Goal: Task Accomplishment & Management: Use online tool/utility

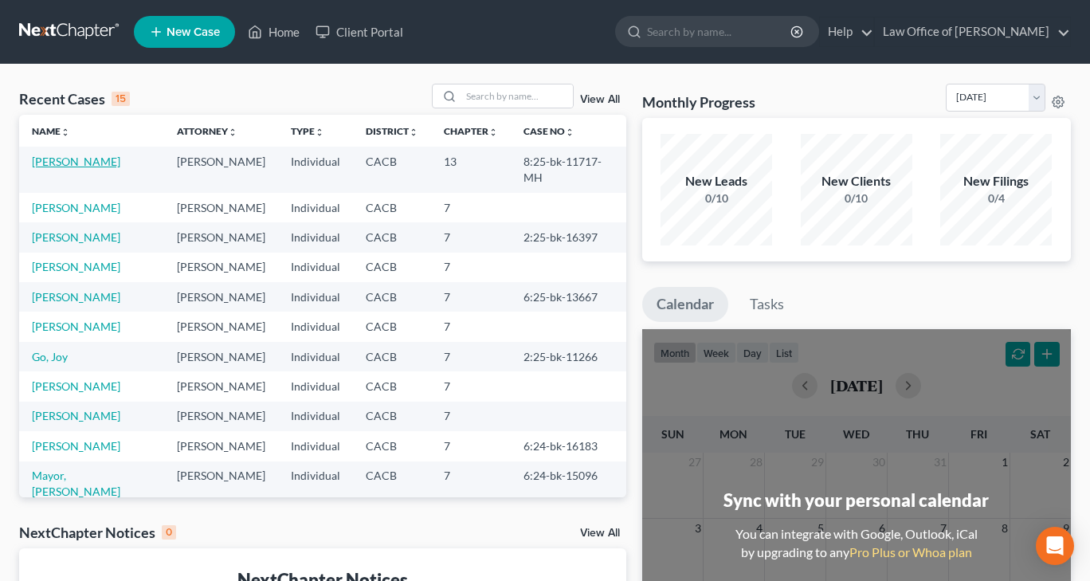
click at [56, 165] on link "[PERSON_NAME]" at bounding box center [76, 162] width 88 height 14
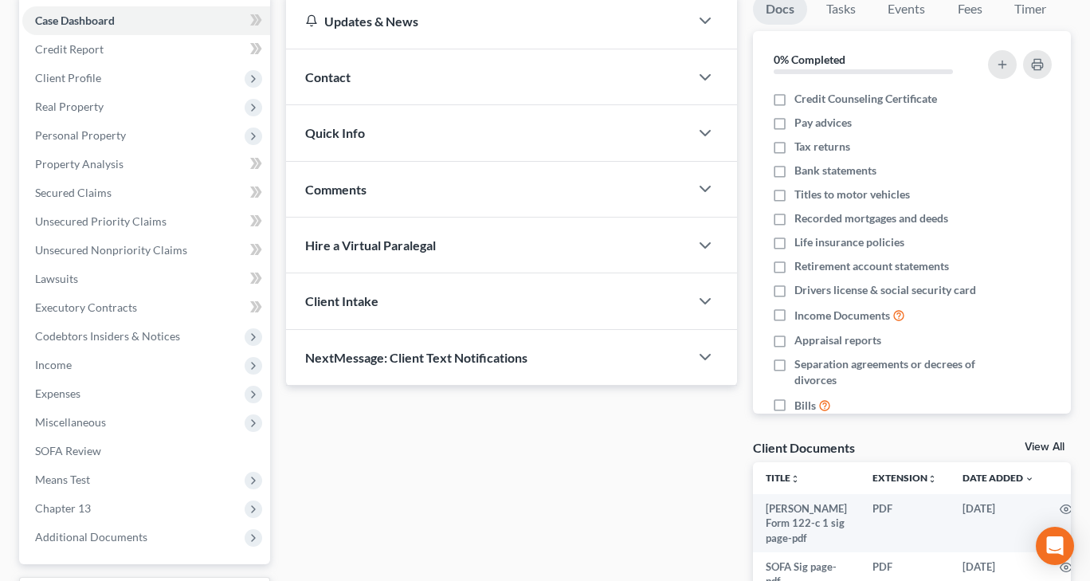
scroll to position [293, 0]
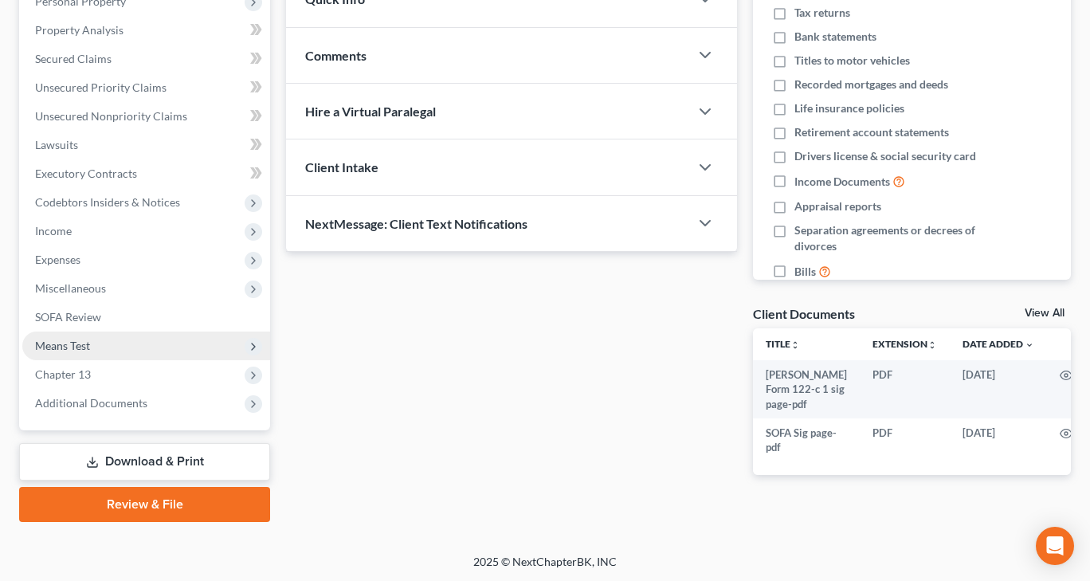
click at [62, 339] on span "Means Test" at bounding box center [62, 346] width 55 height 14
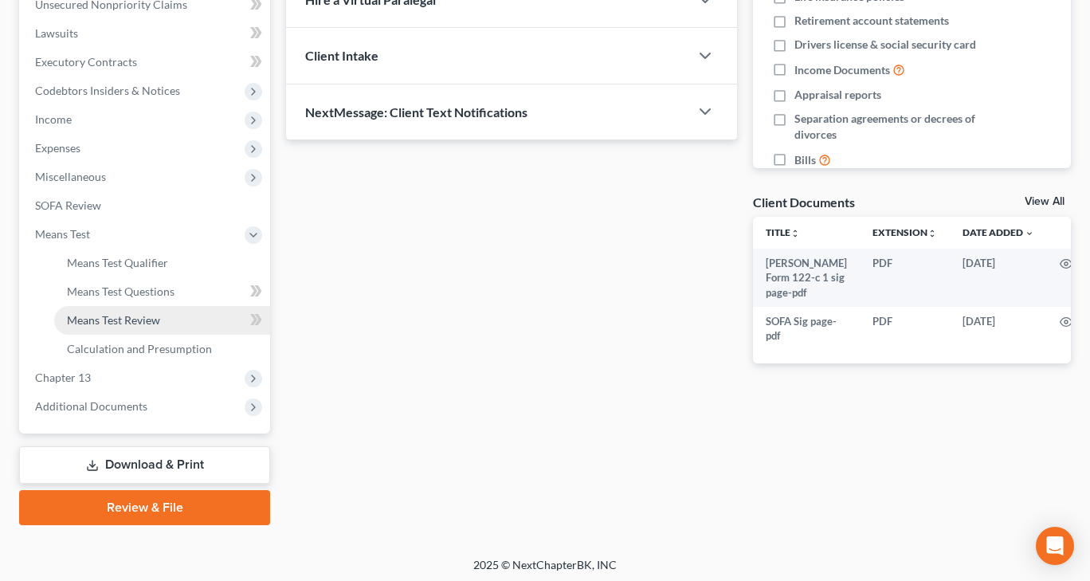
scroll to position [408, 0]
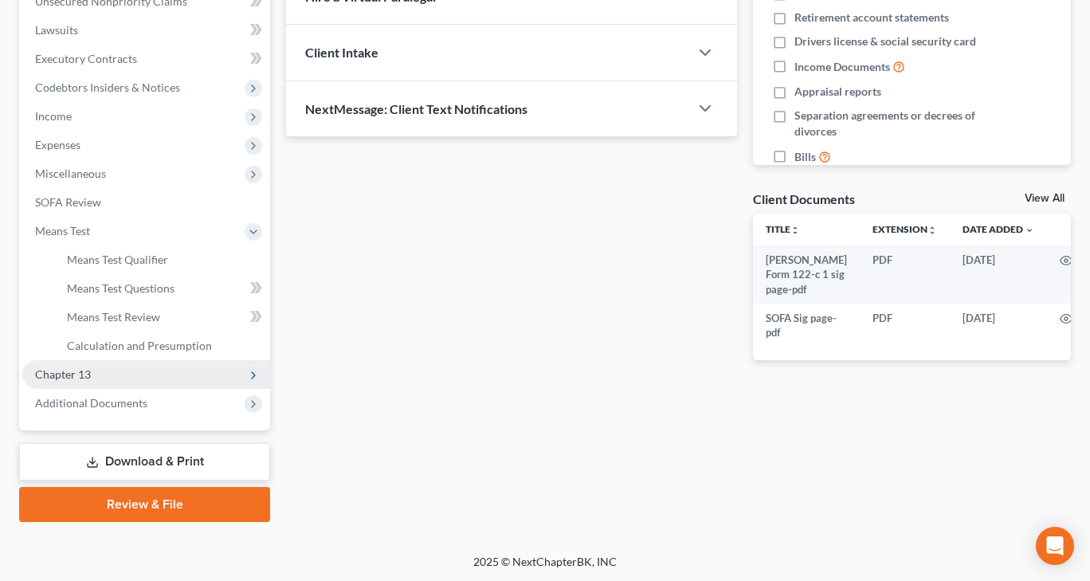
click at [72, 374] on span "Chapter 13" at bounding box center [63, 374] width 56 height 14
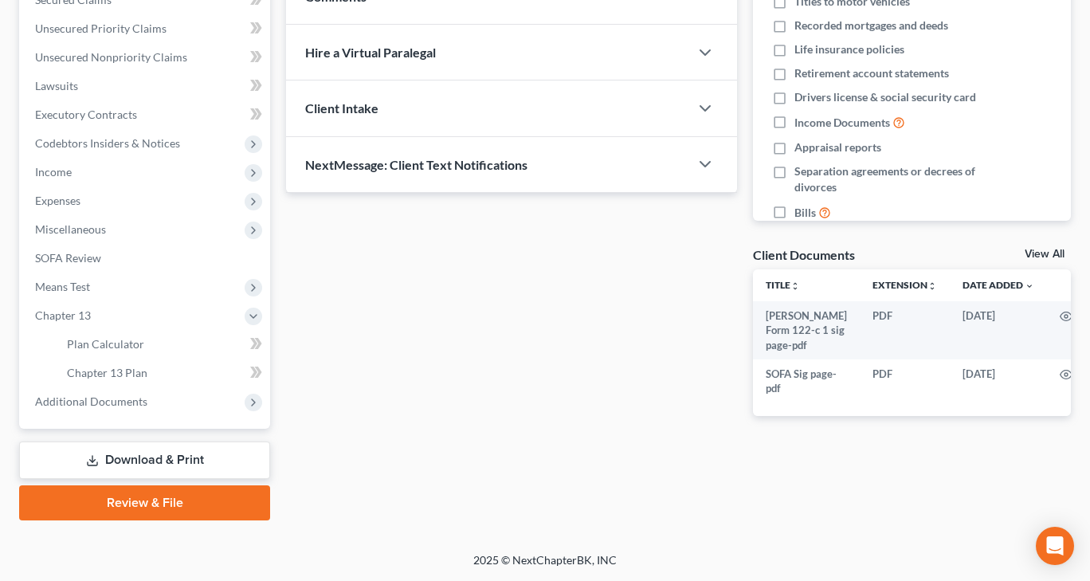
scroll to position [351, 0]
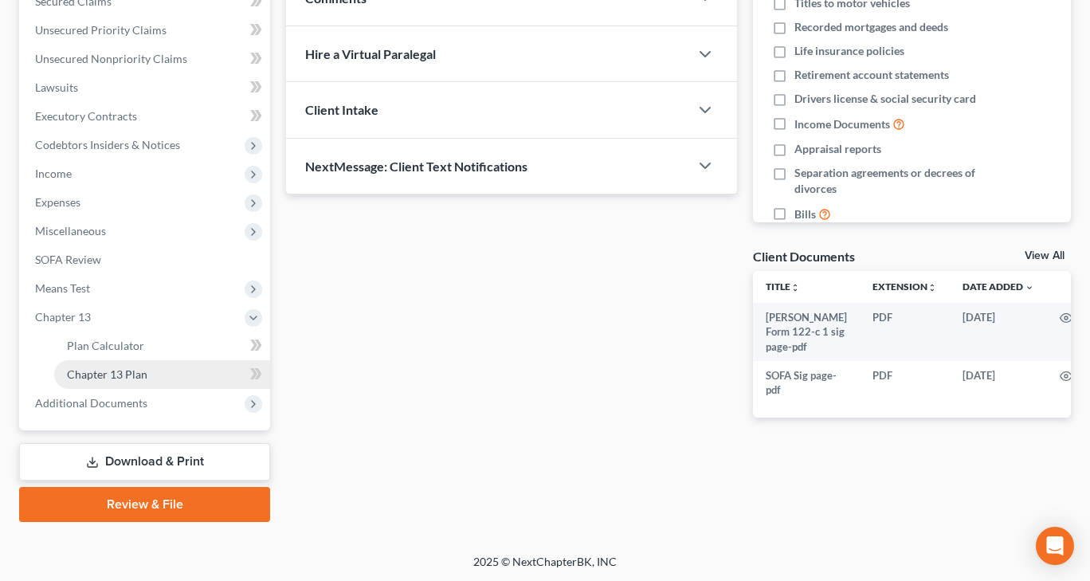
click at [91, 375] on span "Chapter 13 Plan" at bounding box center [107, 374] width 80 height 14
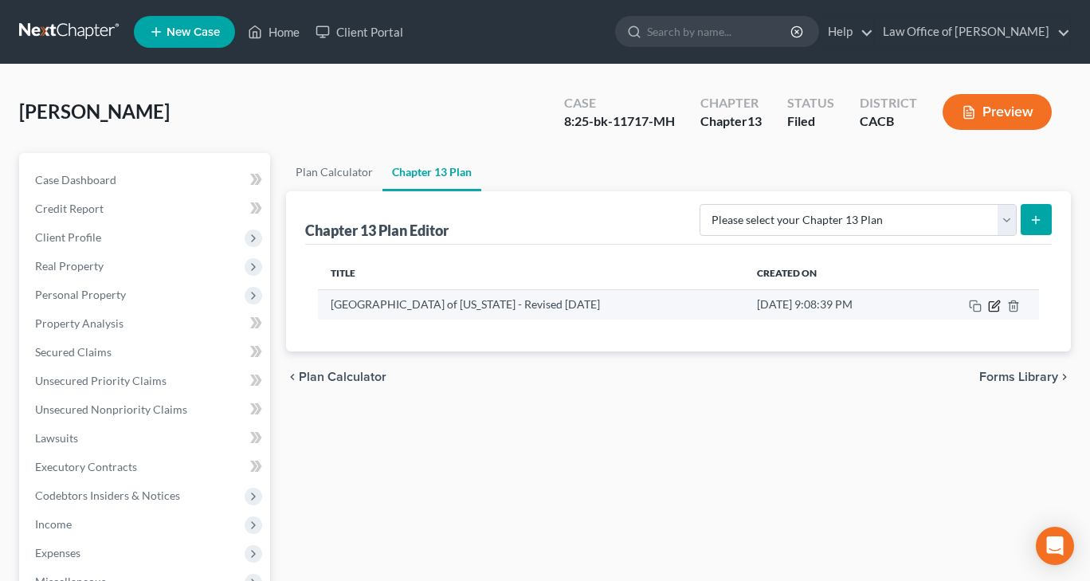
click at [989, 306] on icon "button" at bounding box center [994, 306] width 10 height 10
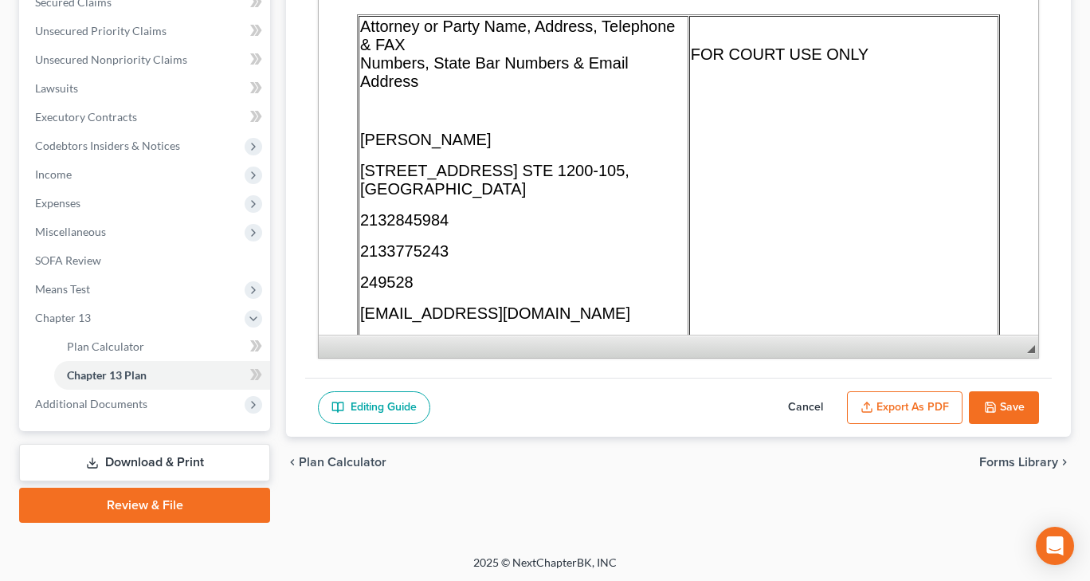
scroll to position [351, 0]
click at [903, 392] on button "Export as PDF" at bounding box center [905, 406] width 116 height 33
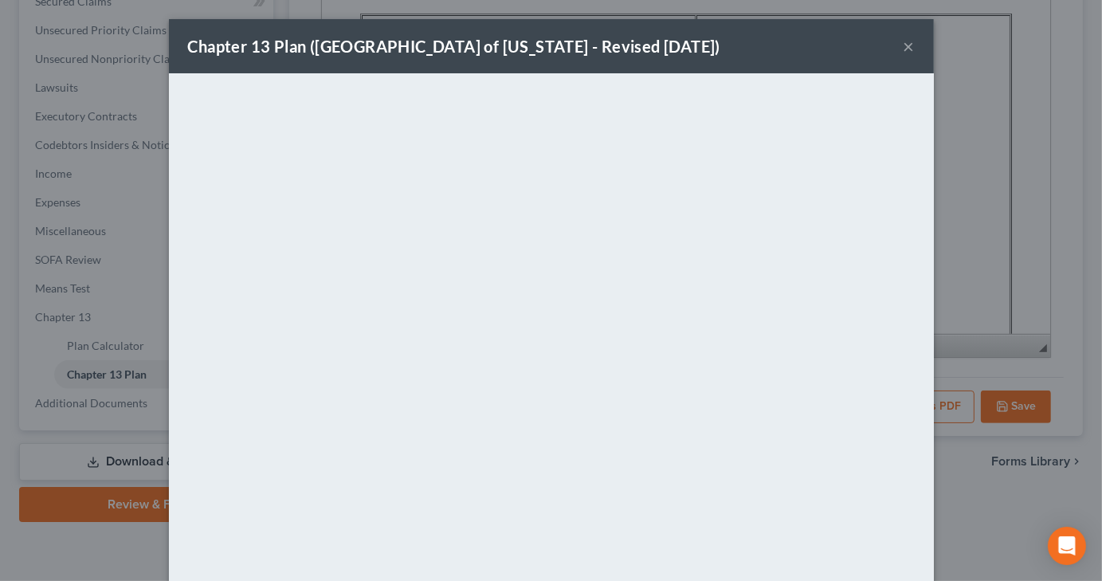
click at [903, 47] on button "×" at bounding box center [908, 46] width 11 height 19
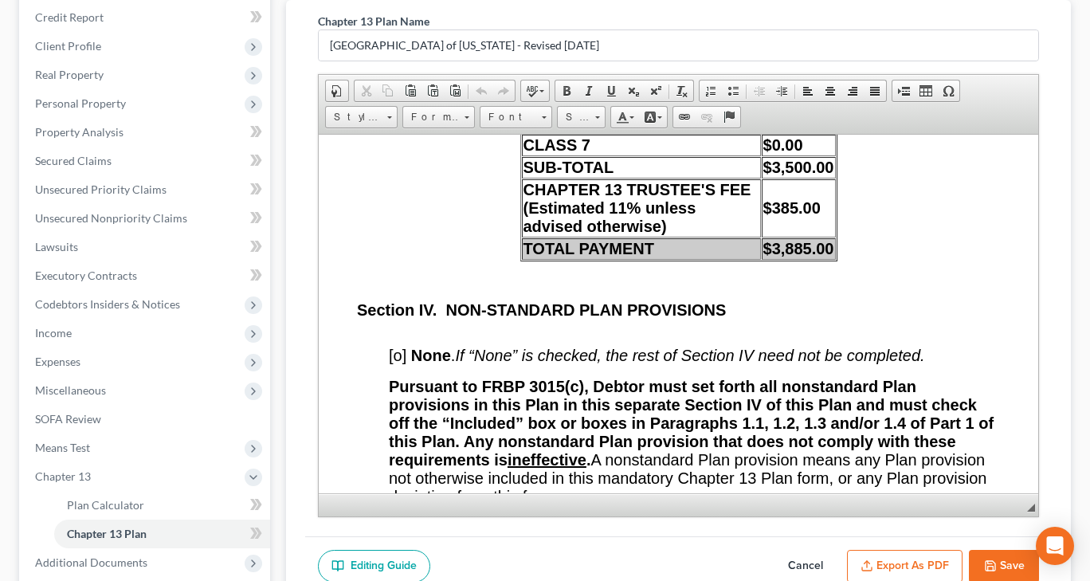
scroll to position [14897, 0]
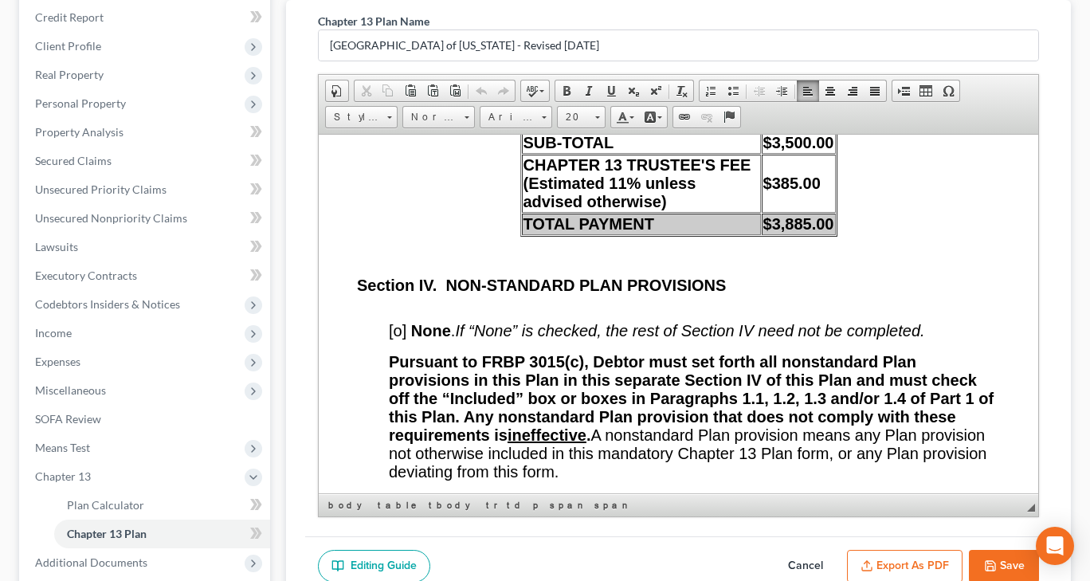
click at [818, 212] on td "$385.00" at bounding box center [799, 183] width 74 height 58
click at [826, 232] on strong "$3,885.00" at bounding box center [798, 223] width 71 height 18
click at [906, 571] on button "Export as PDF" at bounding box center [905, 566] width 116 height 33
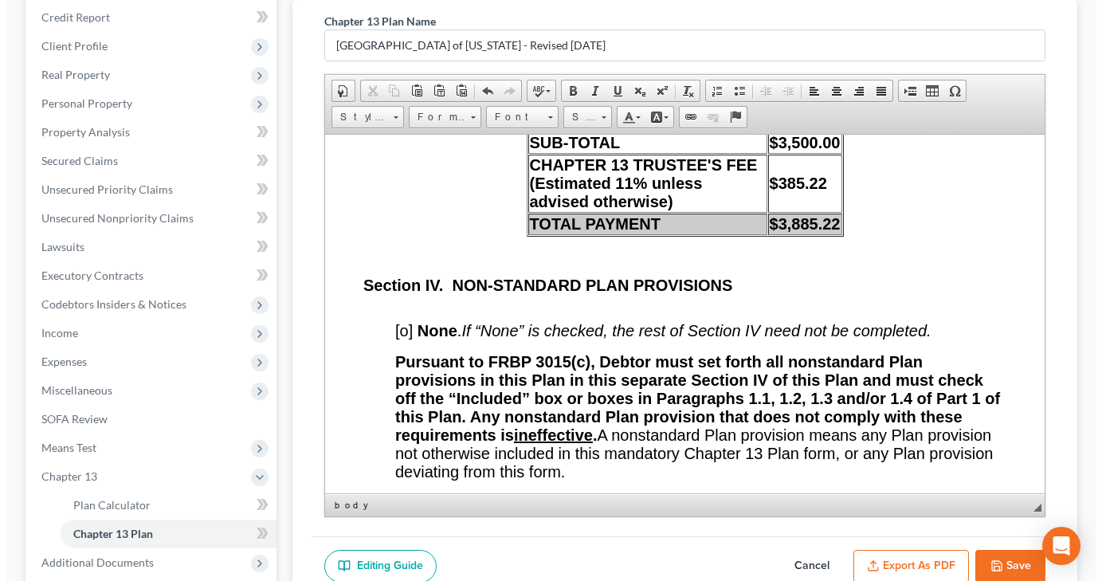
scroll to position [14841, 0]
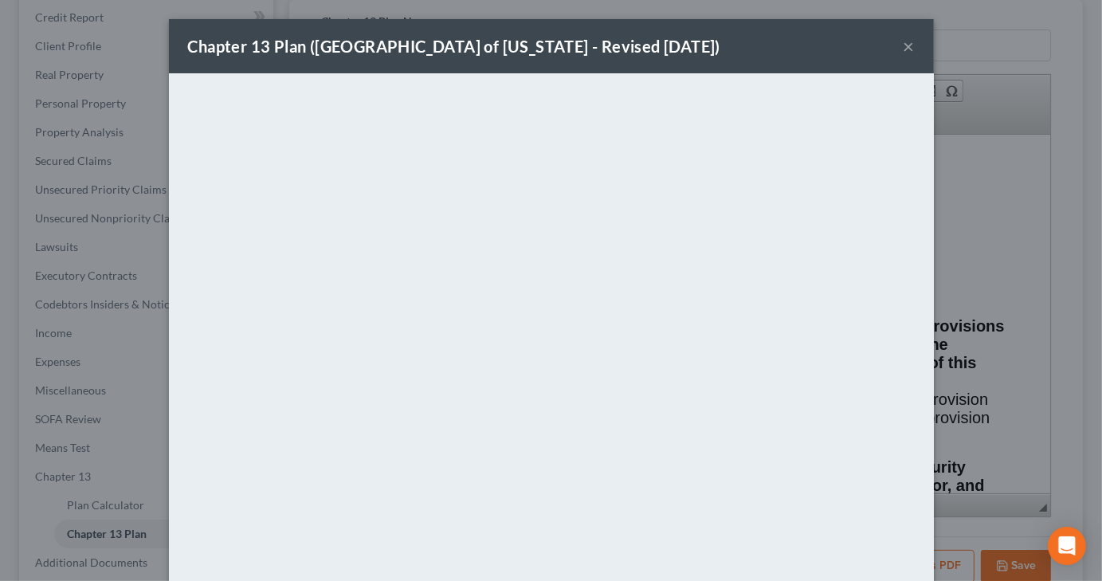
click at [903, 44] on button "×" at bounding box center [908, 46] width 11 height 19
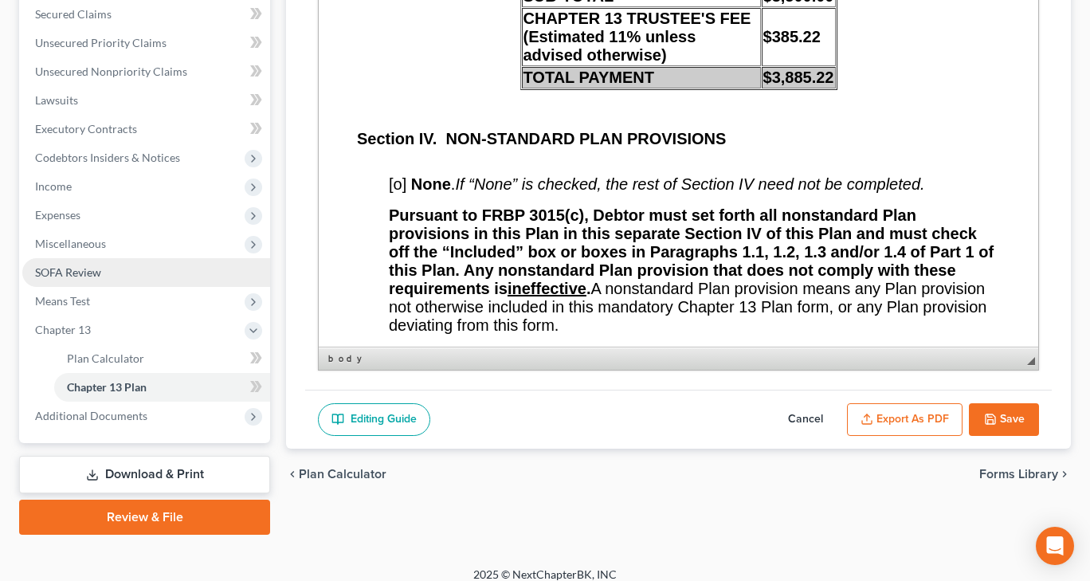
scroll to position [351, 0]
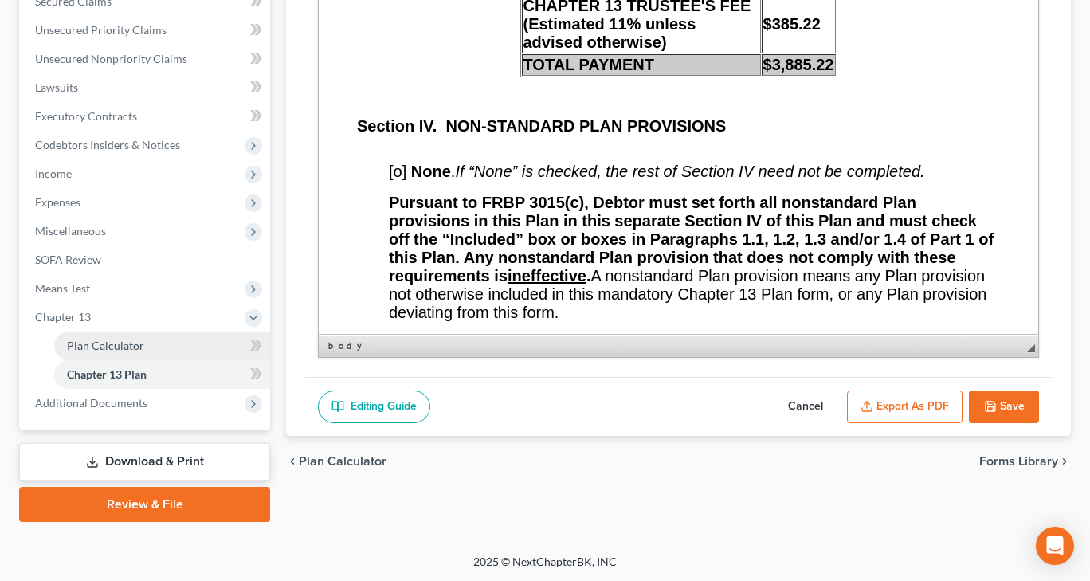
click at [76, 345] on span "Plan Calculator" at bounding box center [105, 346] width 77 height 14
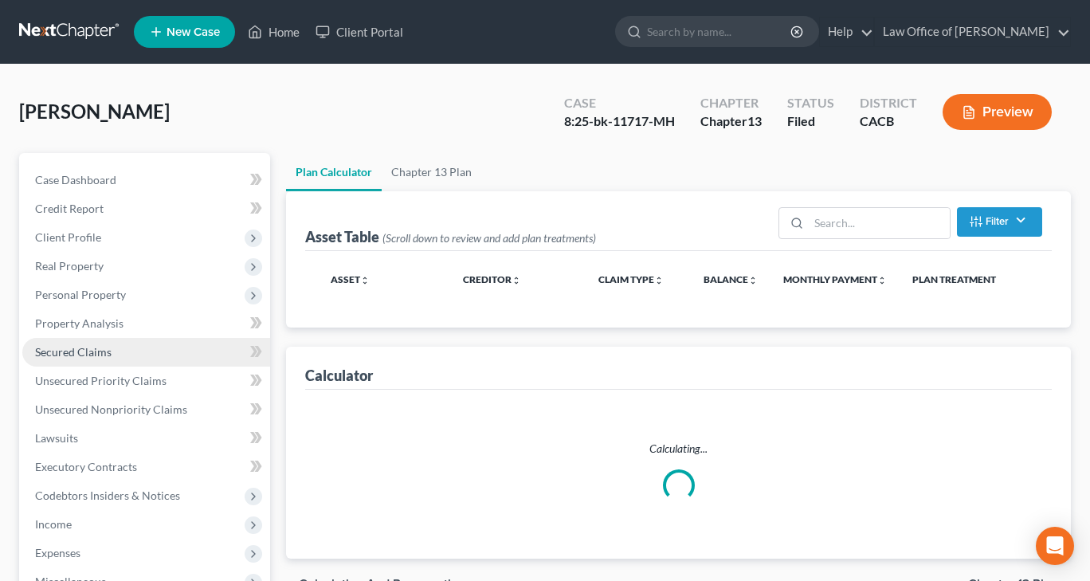
select select "59"
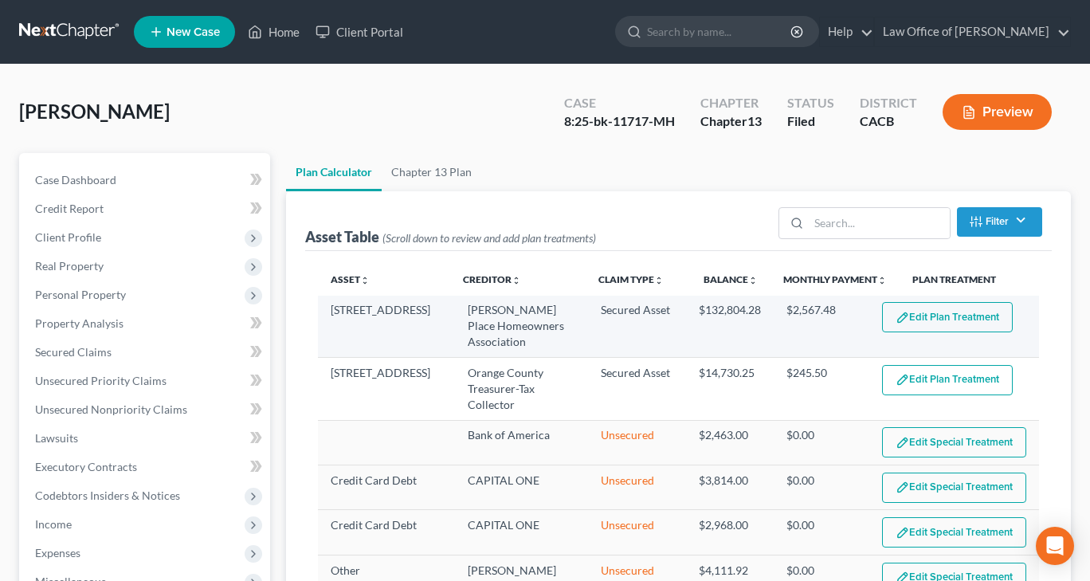
click at [912, 307] on button "Edit Plan Treatment" at bounding box center [947, 317] width 131 height 30
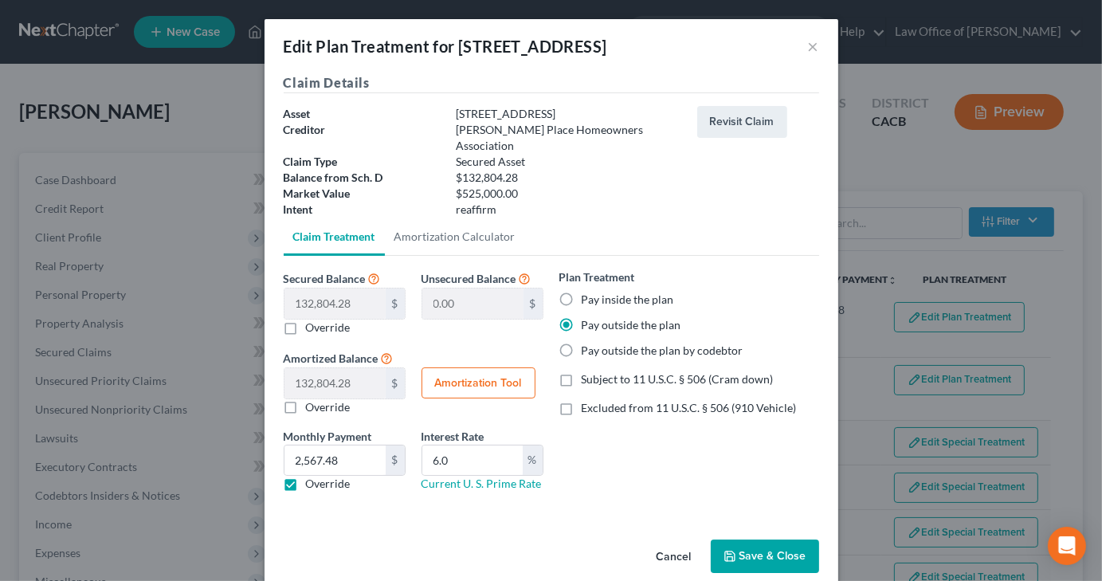
click at [306, 476] on label "Override" at bounding box center [328, 484] width 45 height 16
click at [312, 476] on input "Override" at bounding box center [317, 481] width 10 height 10
checkbox input "false"
click at [468, 367] on button "Amortization Tool" at bounding box center [478, 383] width 114 height 32
type input "132,804.28"
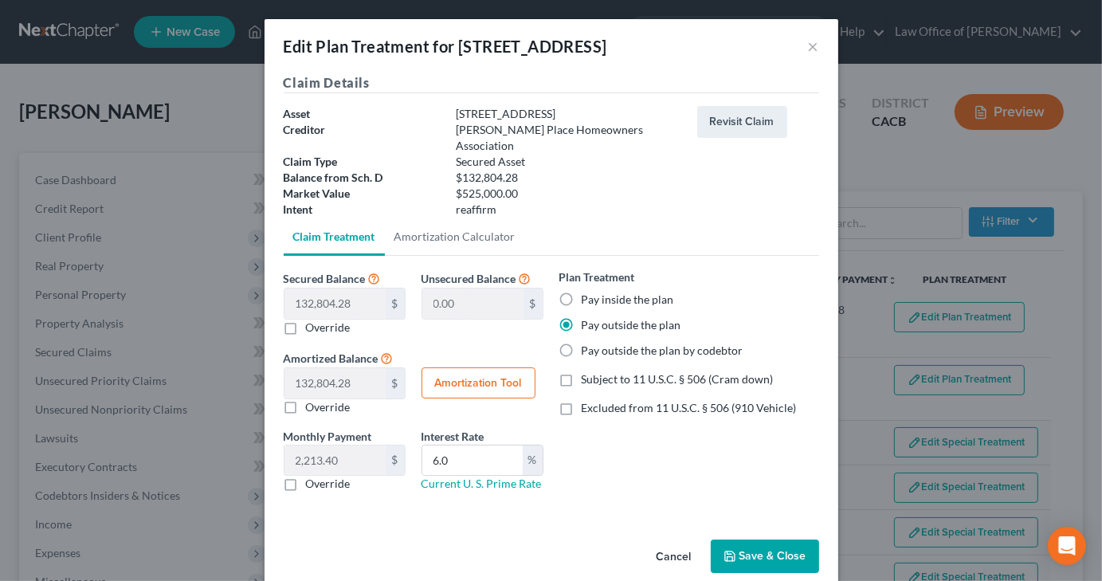
type input "6.0"
type input "60"
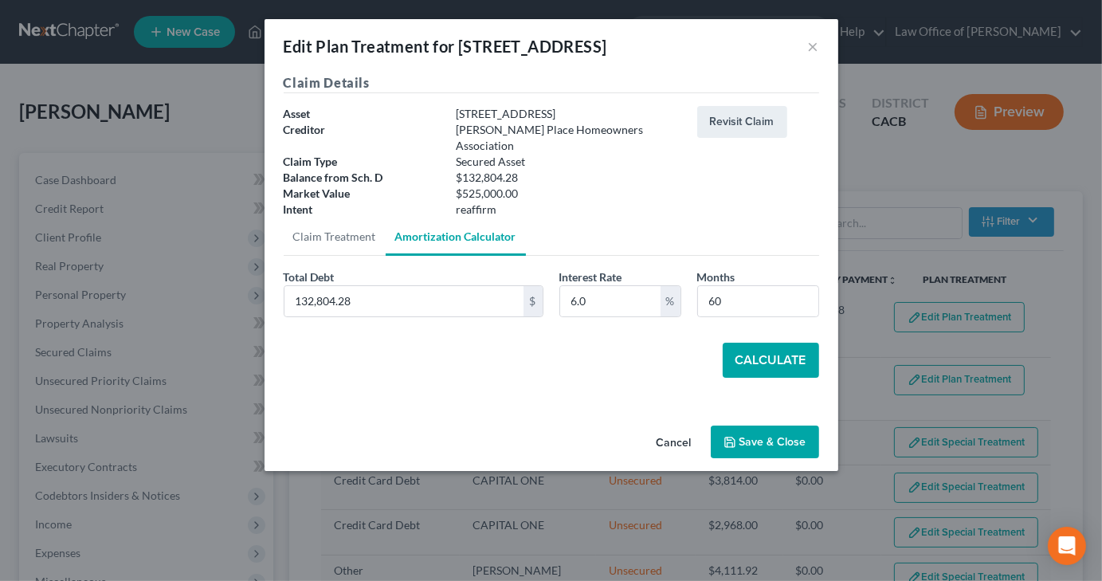
click at [749, 343] on button "Calculate" at bounding box center [771, 360] width 96 height 35
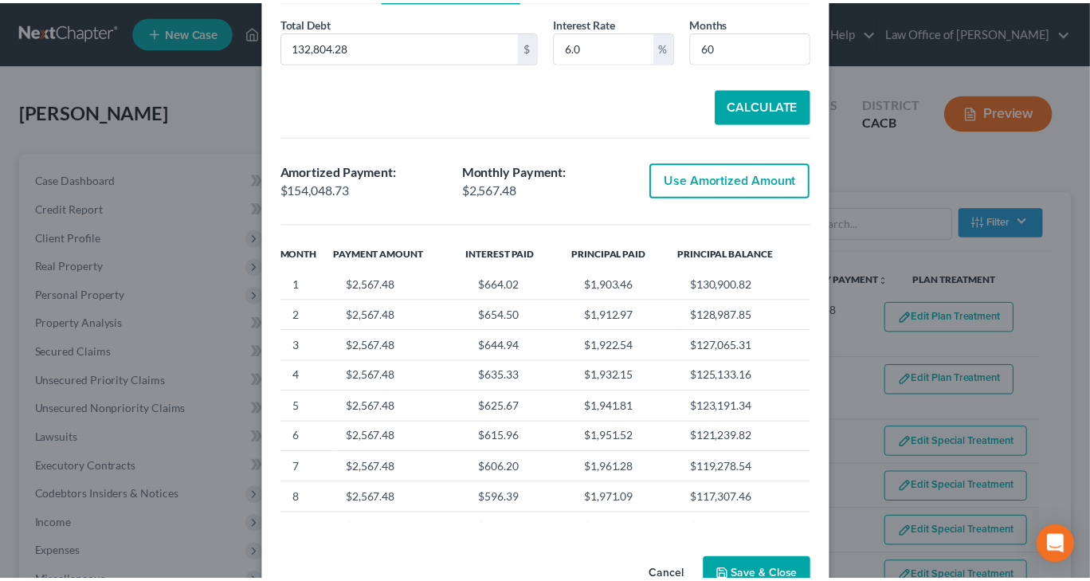
scroll to position [280, 0]
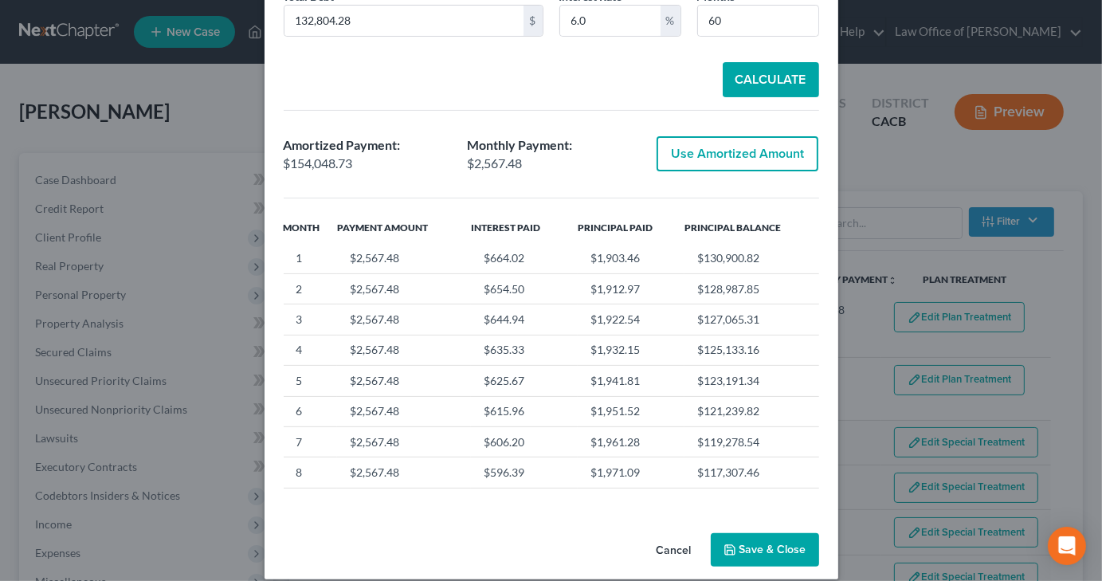
click at [741, 533] on button "Save & Close" at bounding box center [765, 549] width 108 height 33
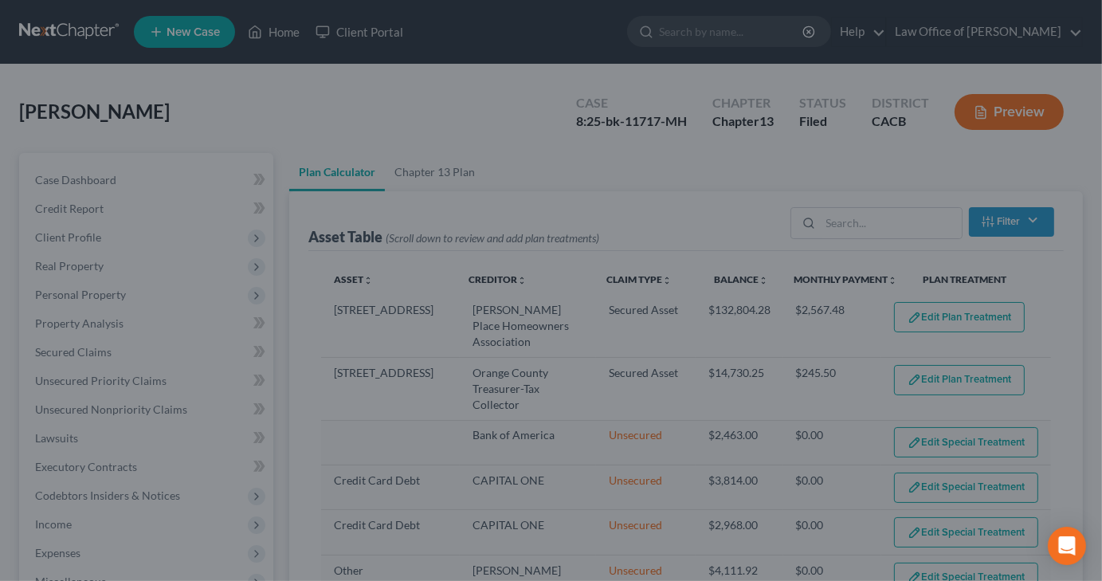
select select "59"
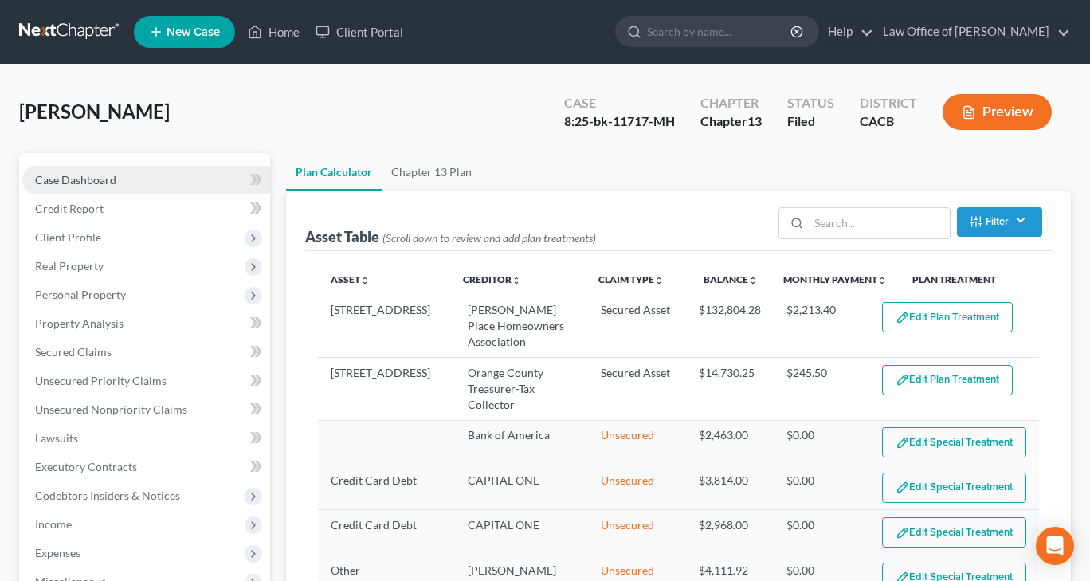
click at [89, 184] on span "Case Dashboard" at bounding box center [75, 180] width 81 height 14
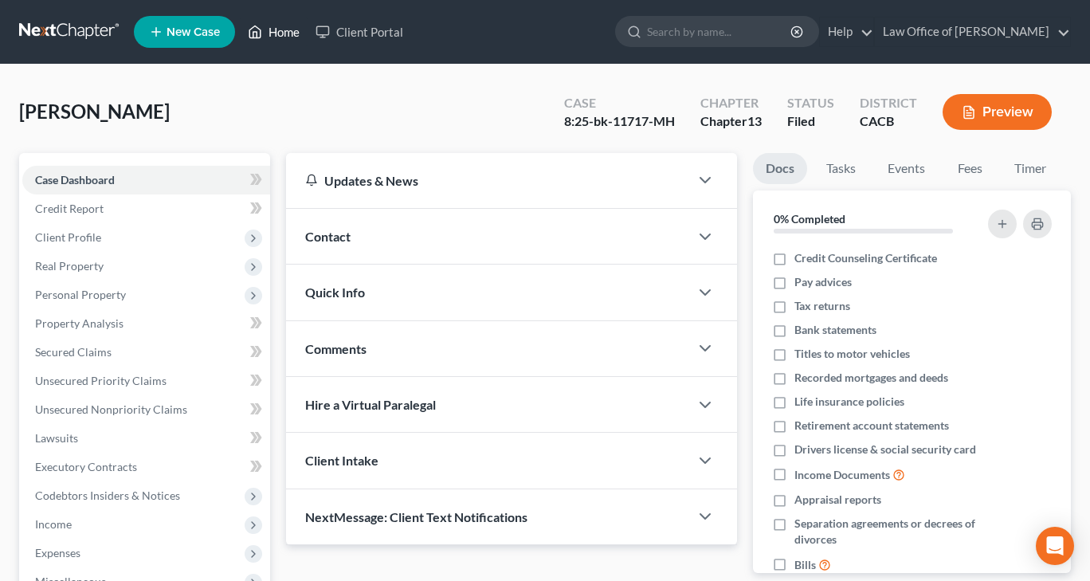
click at [292, 28] on link "Home" at bounding box center [274, 32] width 68 height 29
